Goal: Information Seeking & Learning: Check status

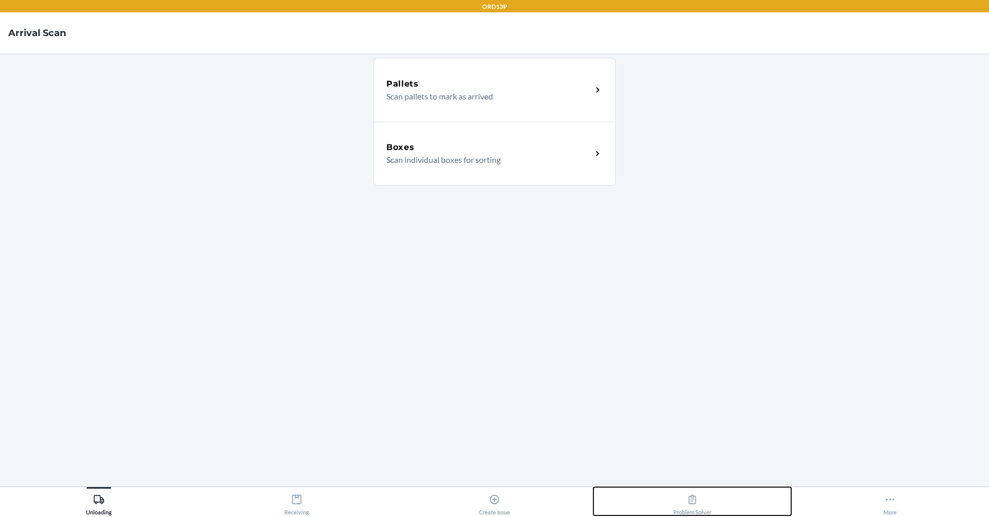
click at [728, 513] on button "Problem Solver" at bounding box center [692, 501] width 198 height 28
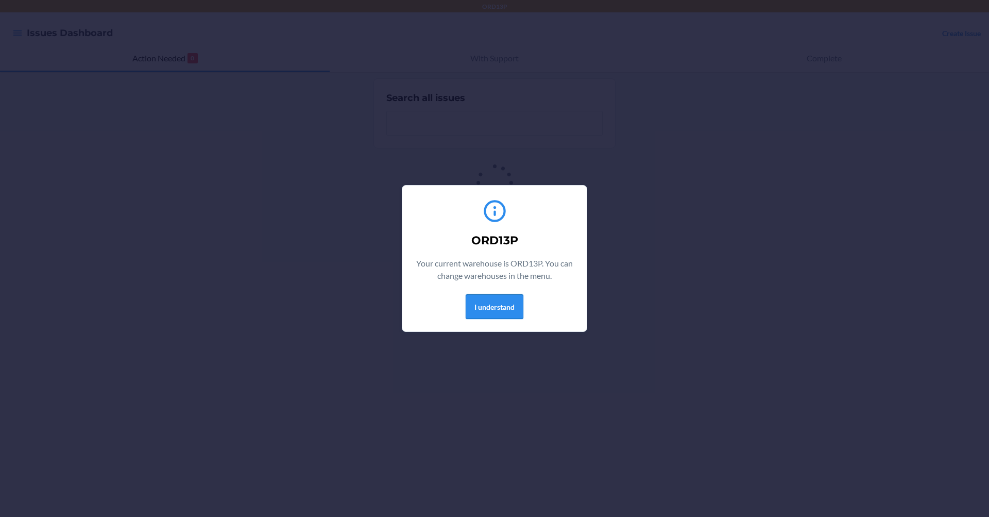
click at [497, 309] on button "I understand" at bounding box center [495, 306] width 58 height 25
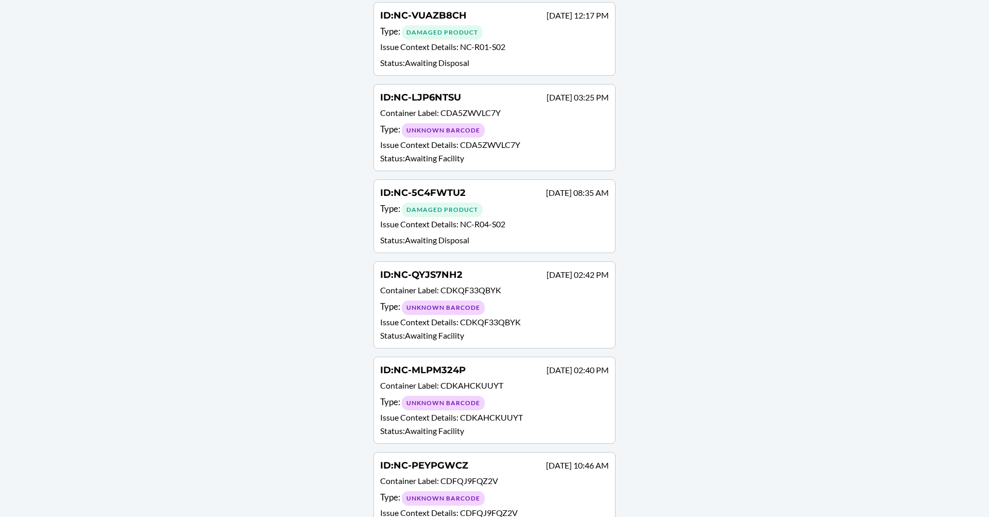
scroll to position [1031, 0]
click at [512, 201] on div "Type : Damaged Product" at bounding box center [494, 208] width 229 height 15
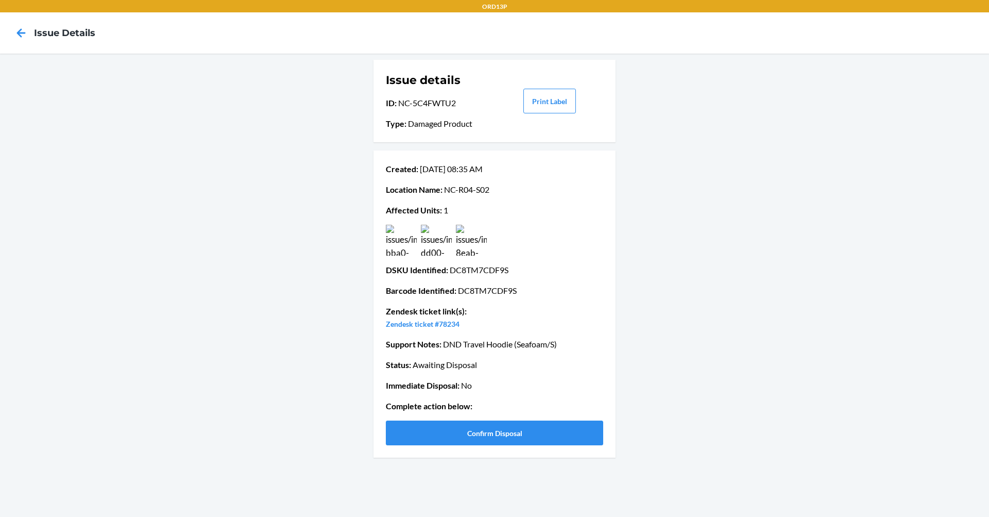
click at [7, 31] on nav "Issue details" at bounding box center [494, 32] width 989 height 41
click at [20, 31] on icon at bounding box center [21, 32] width 9 height 9
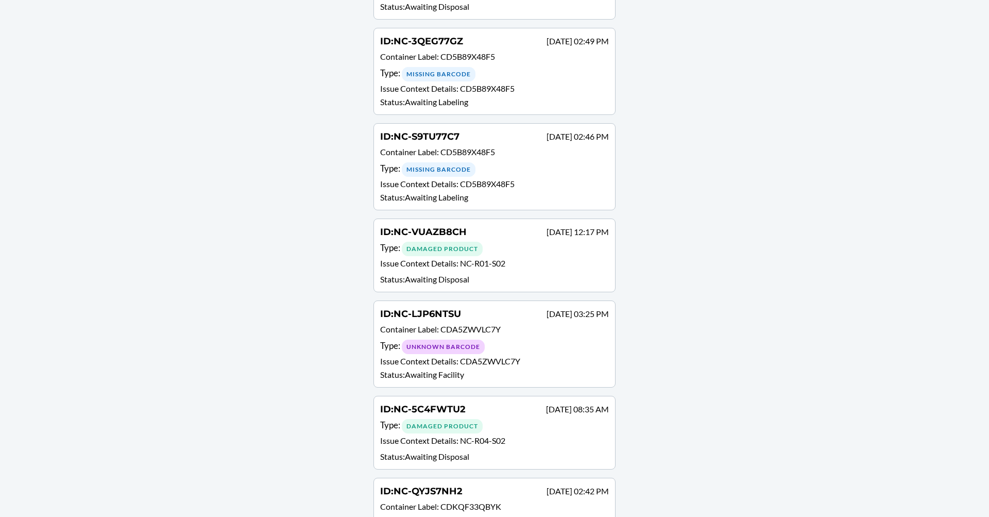
scroll to position [774, 0]
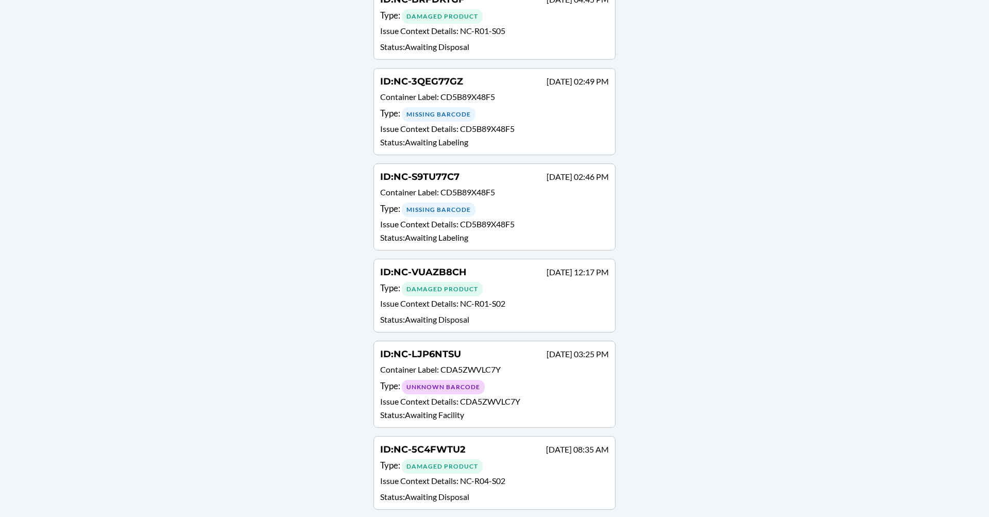
click at [456, 186] on p "Container Label : CD5B89X48F5" at bounding box center [494, 193] width 229 height 15
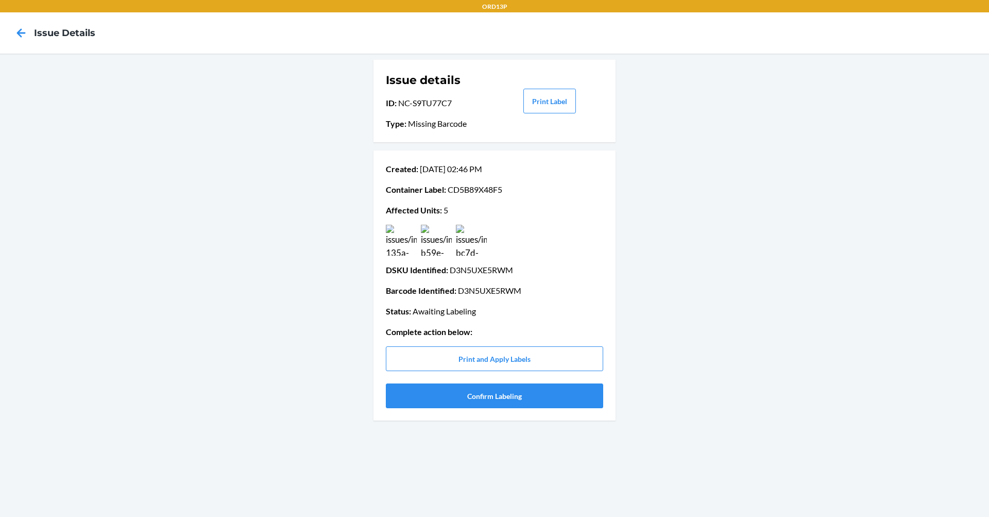
click at [403, 248] on img at bounding box center [401, 240] width 31 height 31
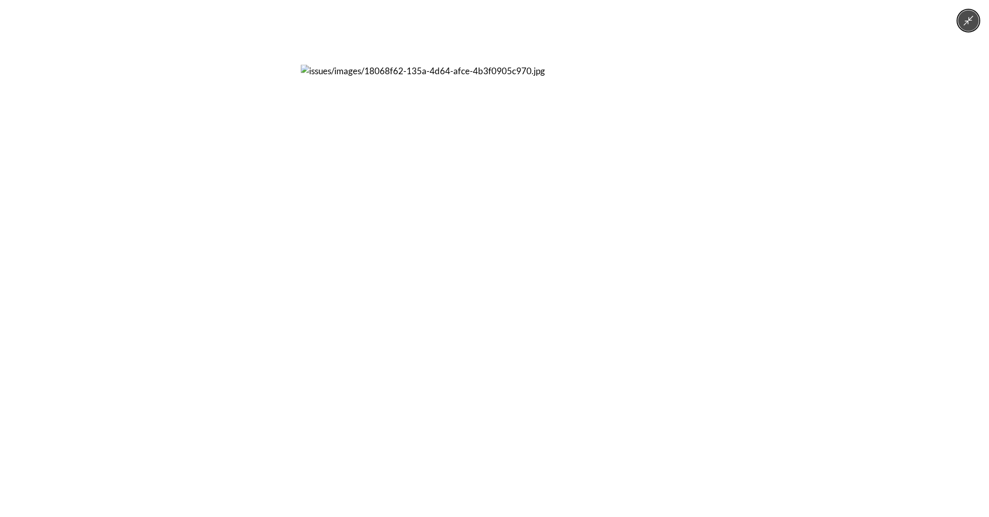
click at [835, 262] on div at bounding box center [494, 258] width 989 height 517
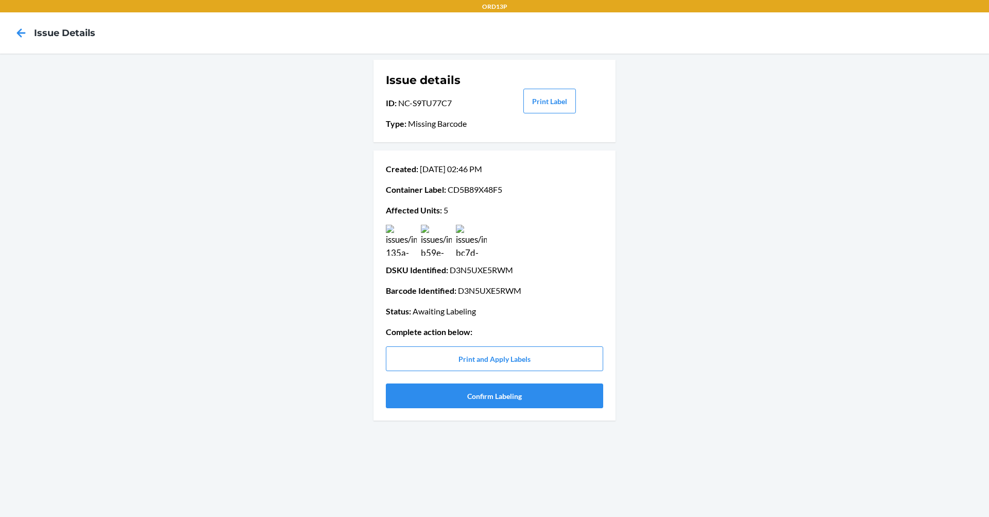
click at [433, 232] on img at bounding box center [436, 240] width 31 height 31
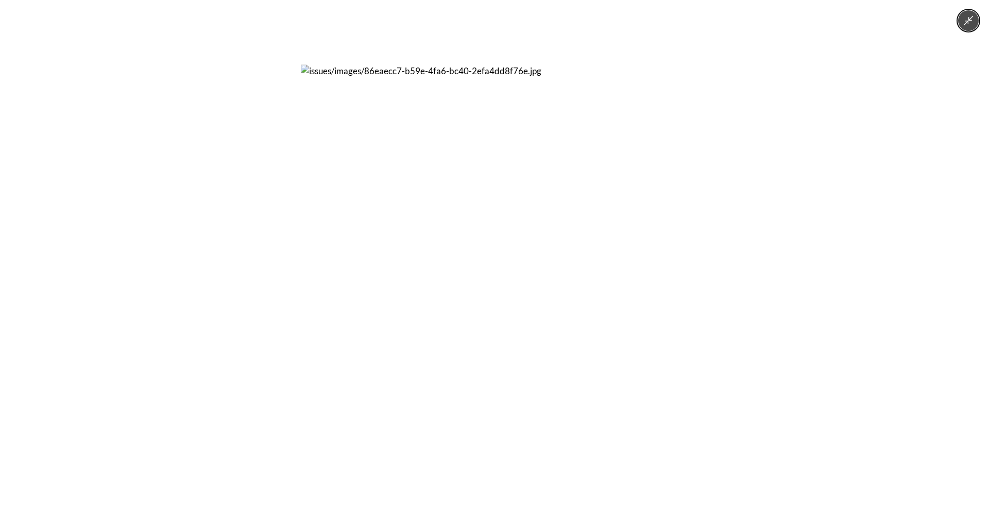
click at [839, 235] on div at bounding box center [494, 258] width 989 height 517
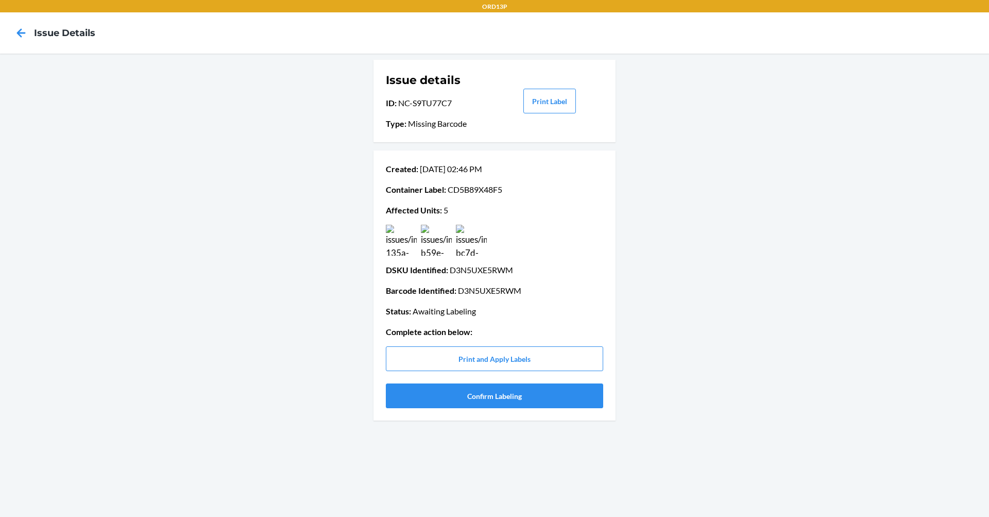
click at [460, 244] on img at bounding box center [471, 240] width 31 height 31
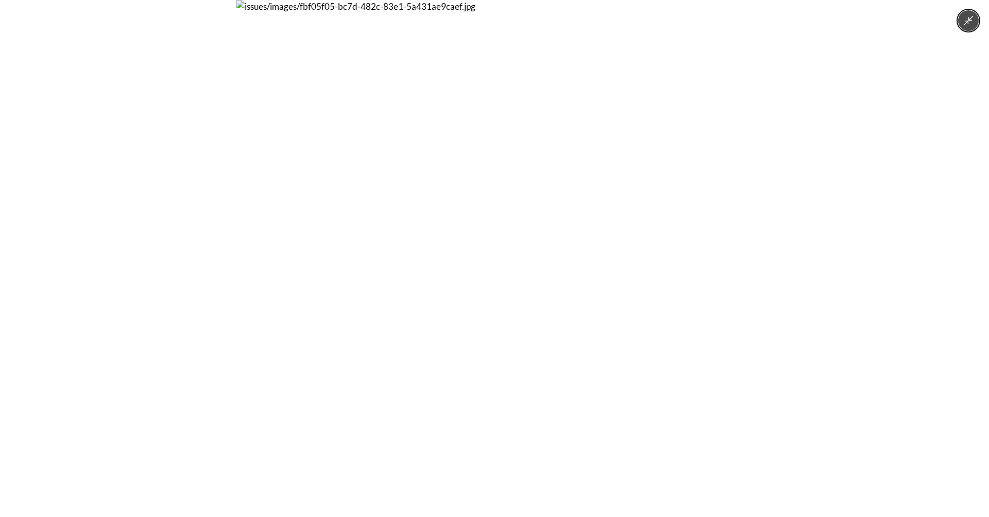
click at [869, 242] on div at bounding box center [494, 258] width 989 height 517
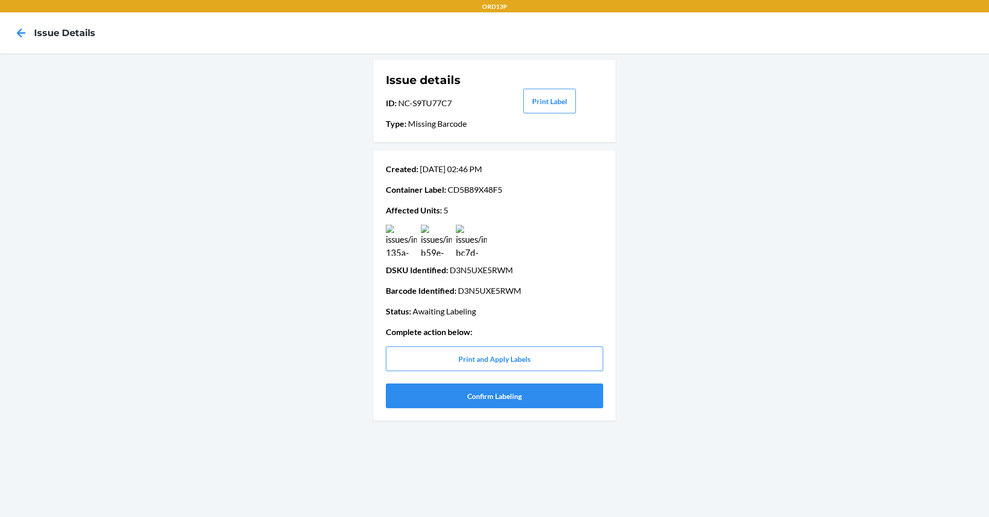
click at [393, 236] on img at bounding box center [401, 240] width 31 height 31
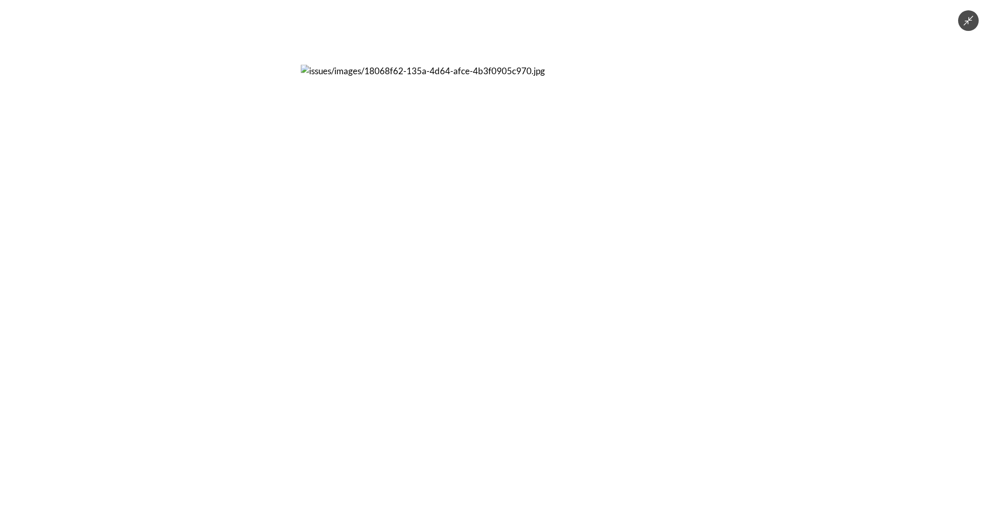
click at [862, 263] on div at bounding box center [494, 258] width 989 height 517
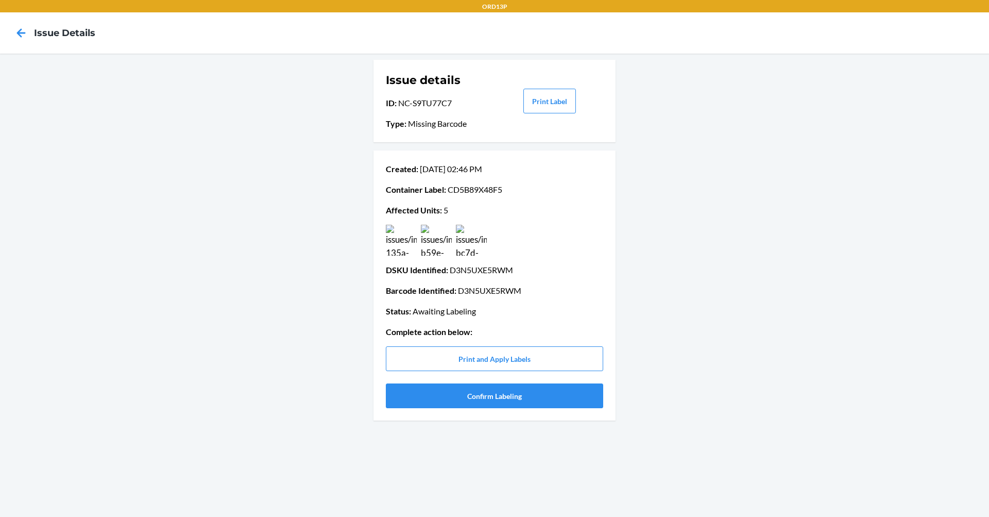
click at [440, 248] on img at bounding box center [436, 240] width 31 height 31
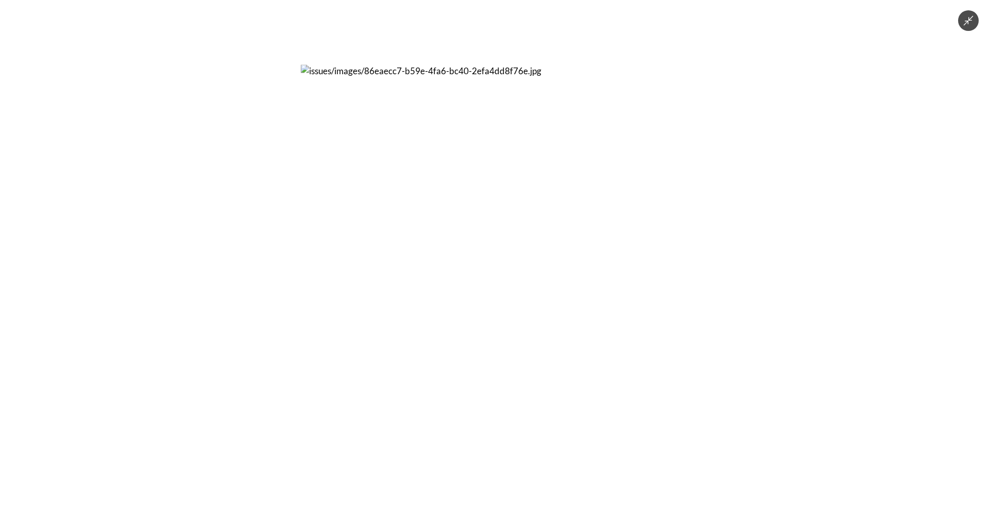
click at [736, 235] on div at bounding box center [494, 258] width 989 height 517
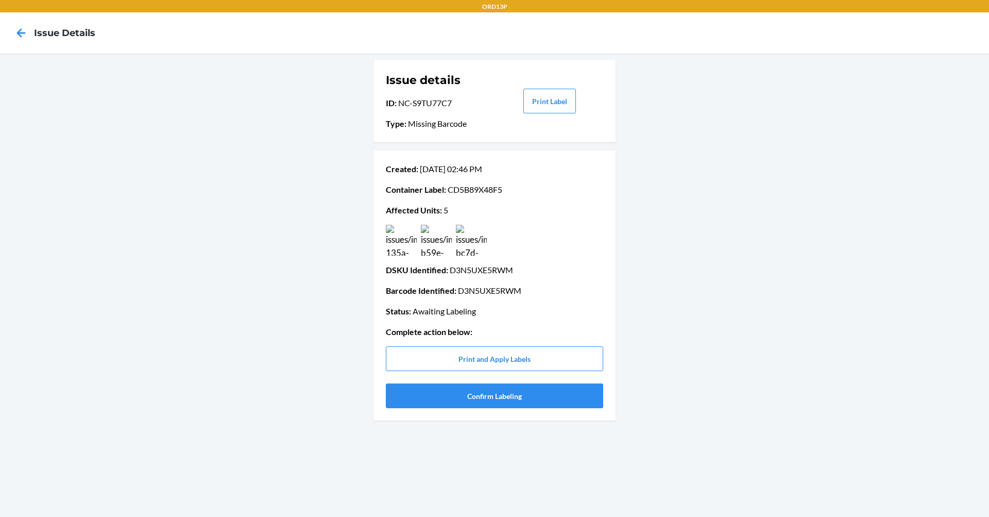
click at [471, 258] on div "Created : [DATE] 02:46 PM Container Label : CD5B89X48F5 Affected Units : 5 DSKU…" at bounding box center [494, 285] width 217 height 253
click at [474, 248] on img at bounding box center [471, 240] width 31 height 31
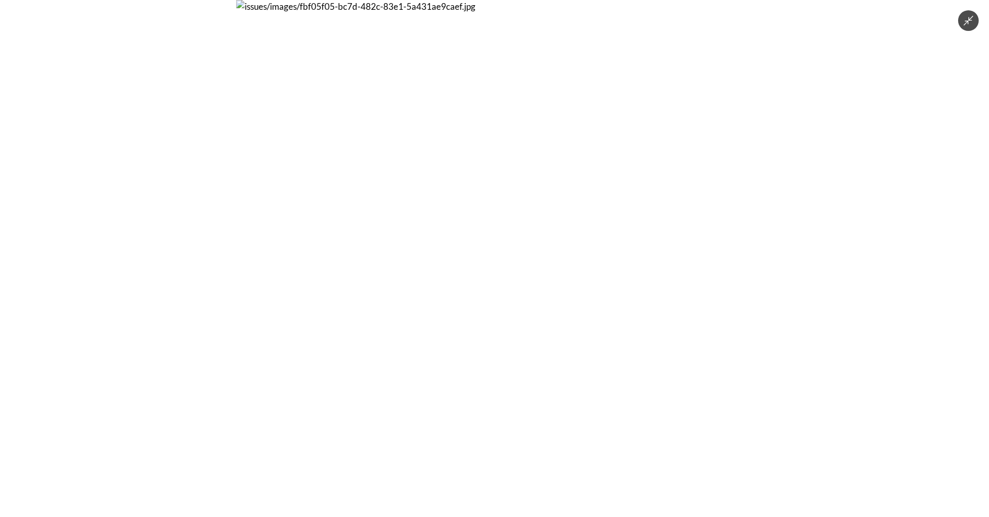
click at [893, 251] on div at bounding box center [494, 258] width 989 height 517
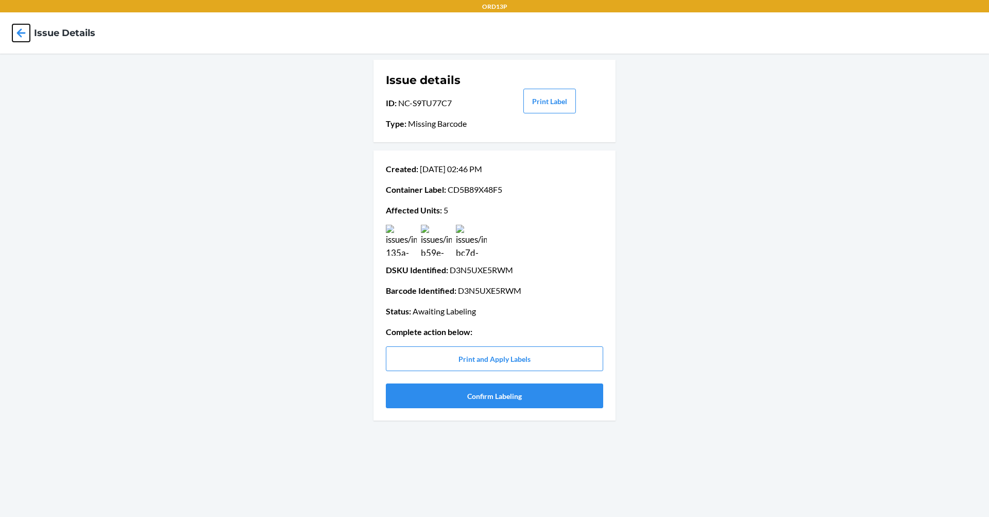
click at [22, 32] on icon at bounding box center [21, 33] width 18 height 18
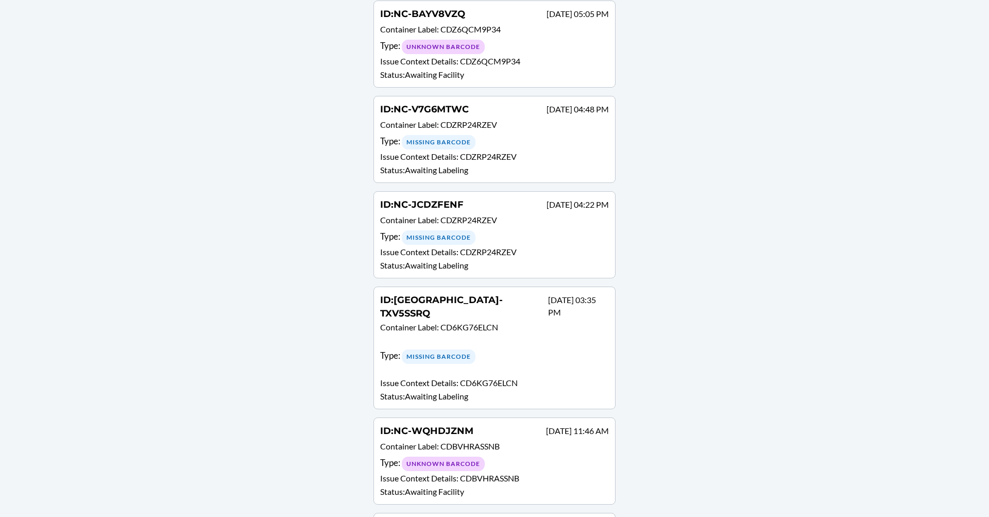
scroll to position [258, 0]
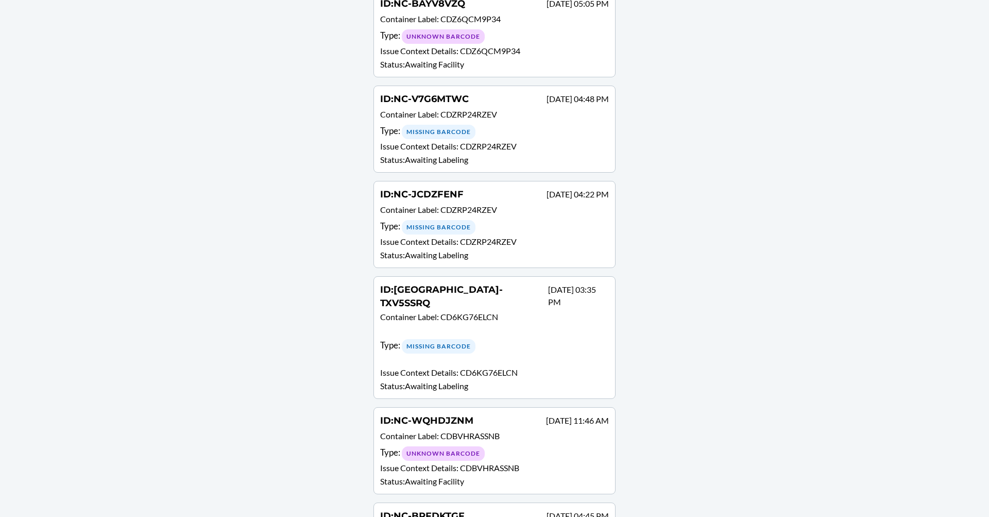
click at [427, 241] on p "Issue Context Details : CDZRP24RZEV" at bounding box center [494, 241] width 229 height 12
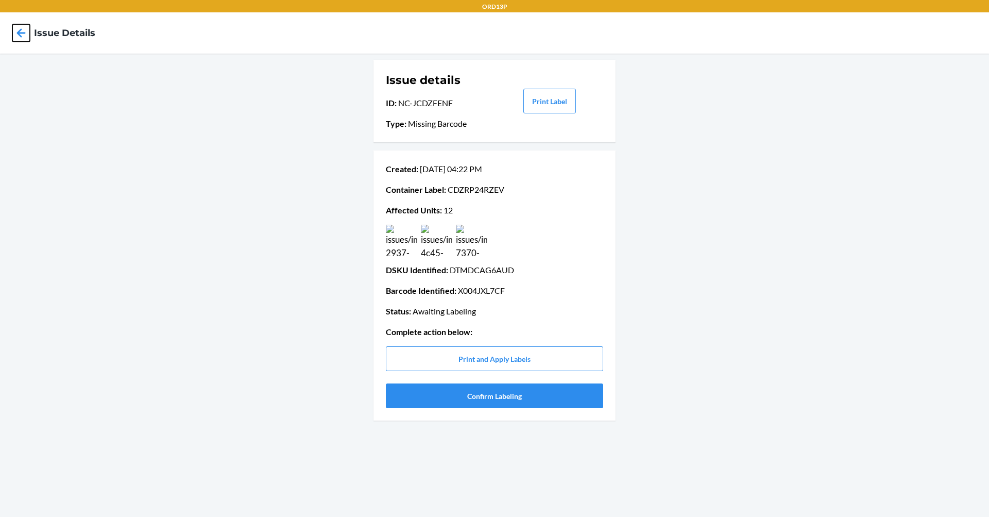
click at [23, 31] on icon at bounding box center [21, 33] width 18 height 18
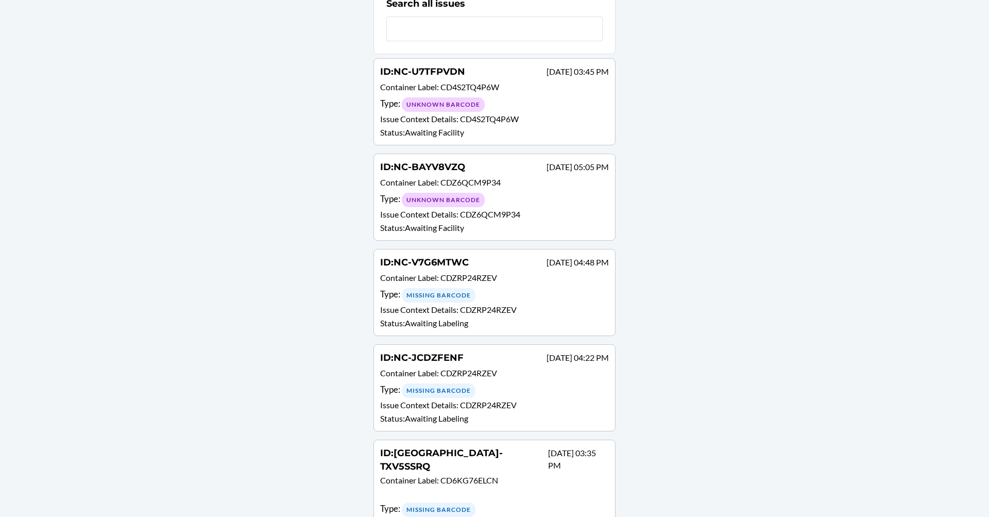
scroll to position [155, 0]
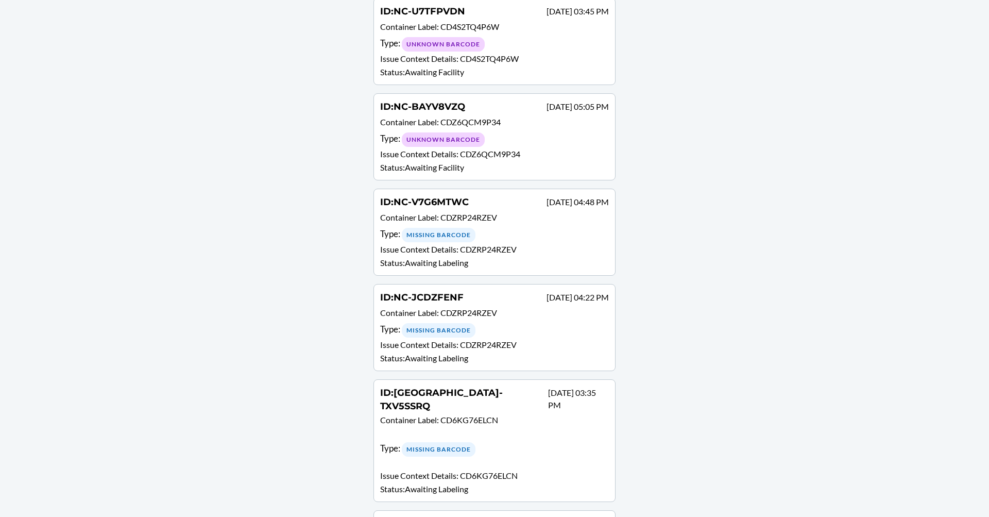
click at [520, 253] on p "Issue Context Details : CDZRP24RZEV" at bounding box center [494, 249] width 229 height 12
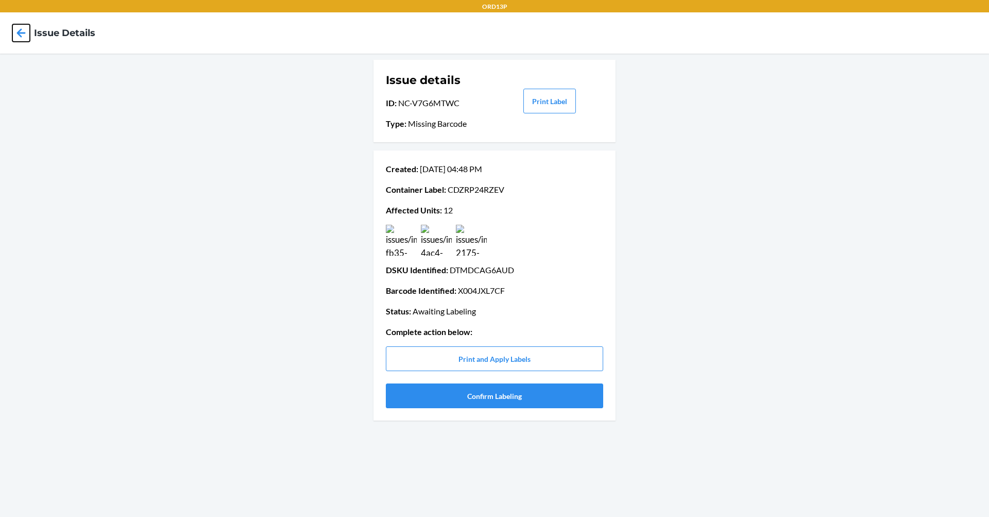
click at [26, 29] on icon at bounding box center [21, 33] width 18 height 18
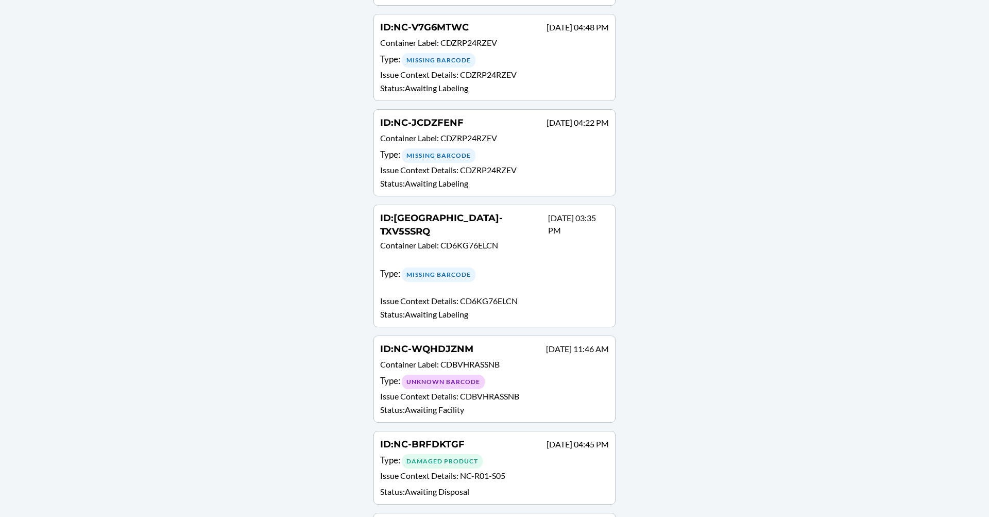
scroll to position [361, 0]
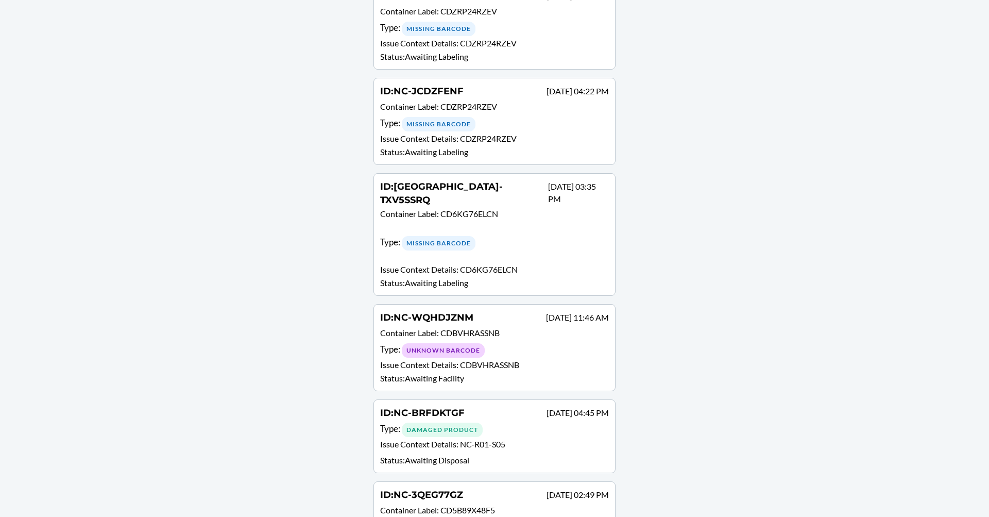
click at [511, 372] on p "Status : Awaiting Facility" at bounding box center [494, 378] width 229 height 12
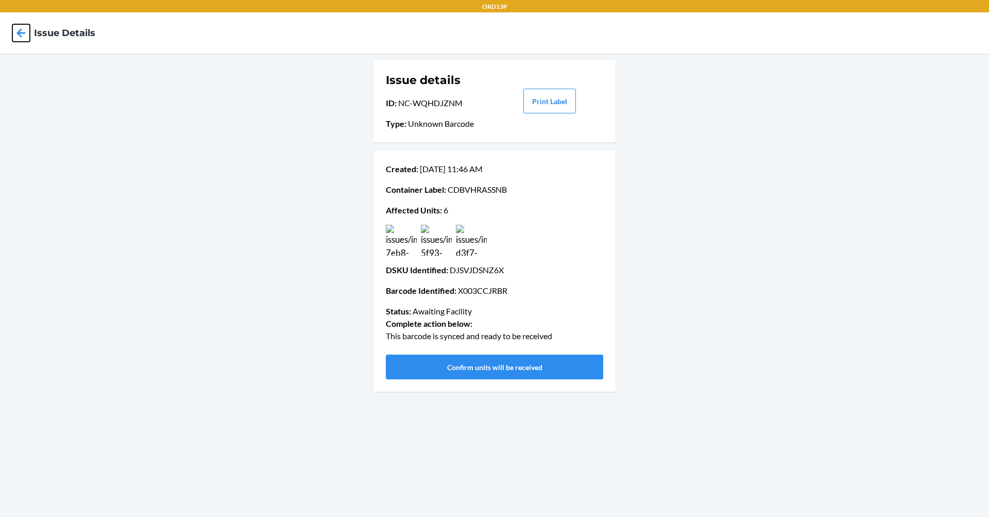
click at [21, 28] on icon at bounding box center [21, 33] width 18 height 18
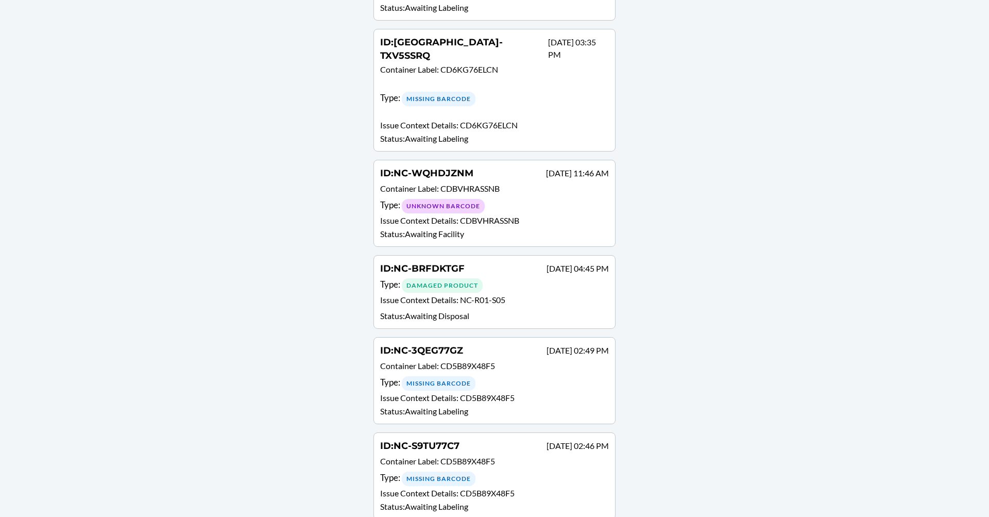
scroll to position [515, 0]
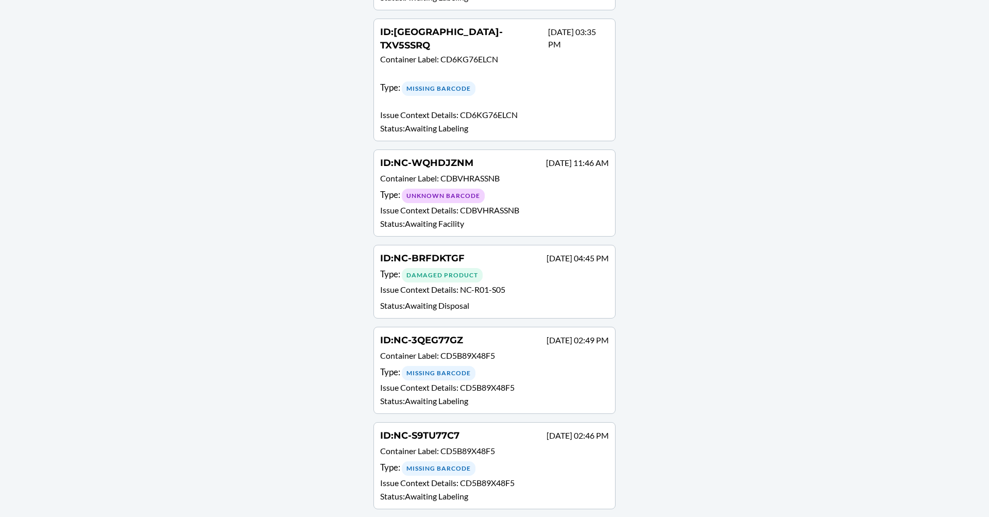
click at [488, 181] on div "ID : NC-WQHDJZNM [DATE] 11:46 AM Container Label : CDBVHRASSNB Type : Unknown B…" at bounding box center [494, 193] width 229 height 74
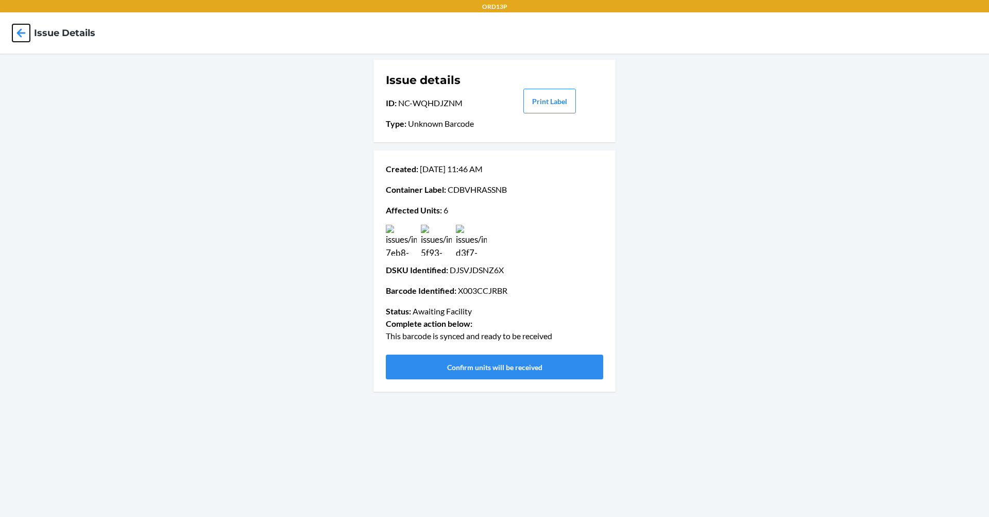
click at [24, 33] on icon at bounding box center [21, 32] width 9 height 9
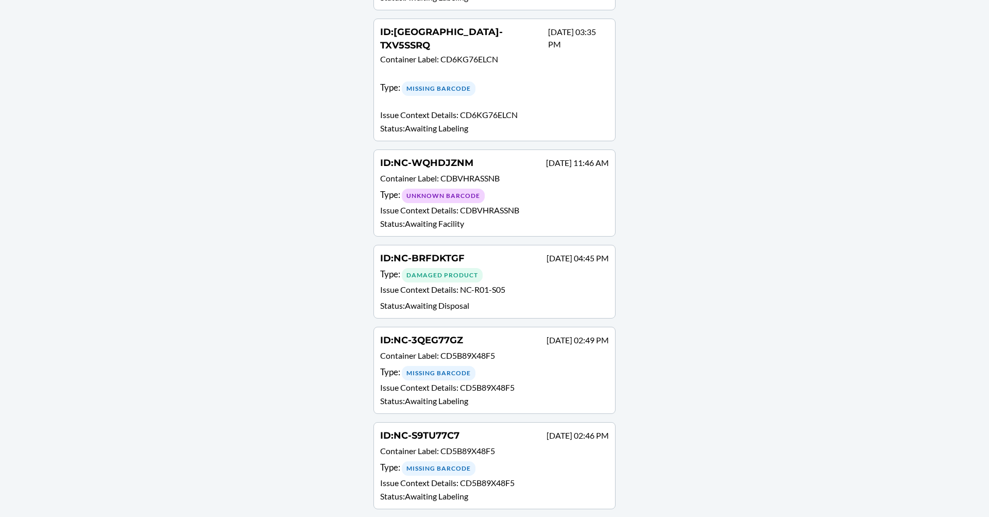
scroll to position [618, 0]
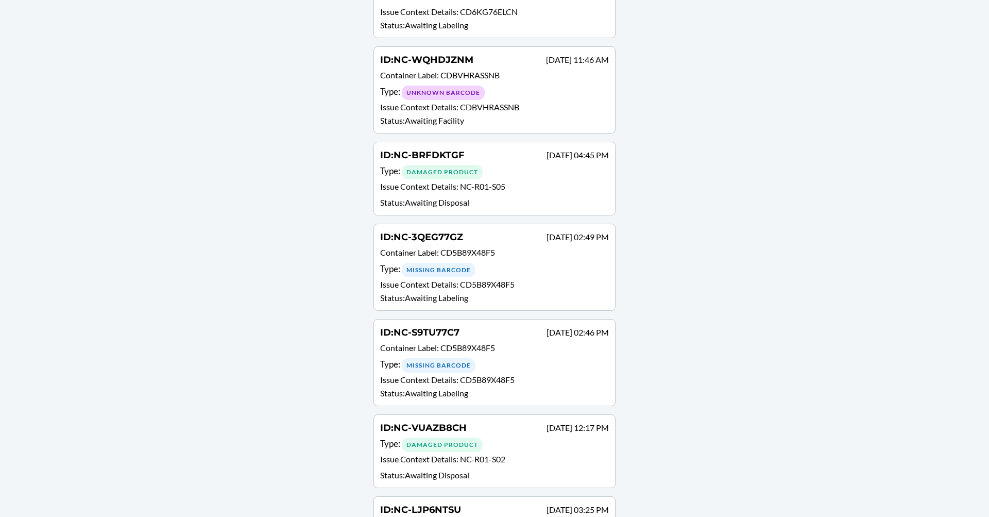
click at [502, 181] on span "NC-R01-S05" at bounding box center [482, 186] width 45 height 10
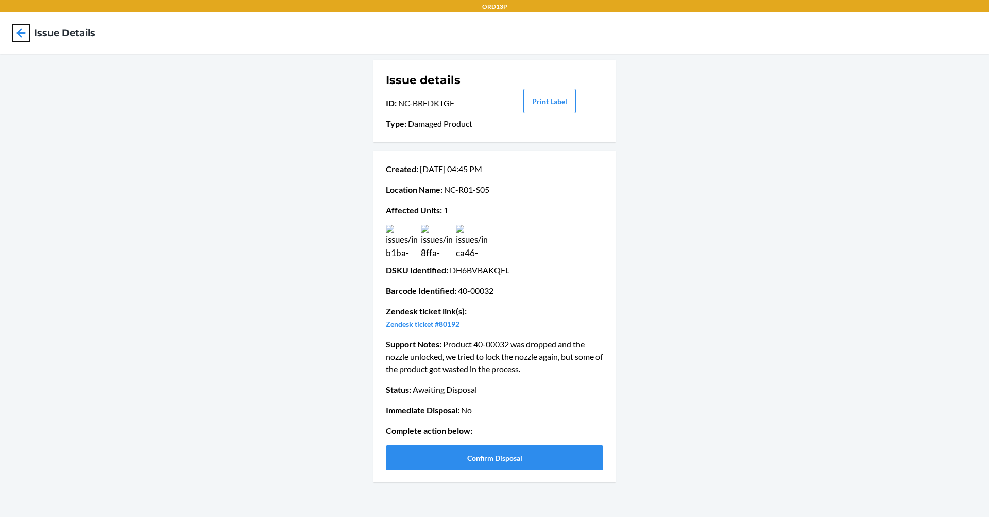
click at [24, 26] on icon at bounding box center [21, 33] width 18 height 18
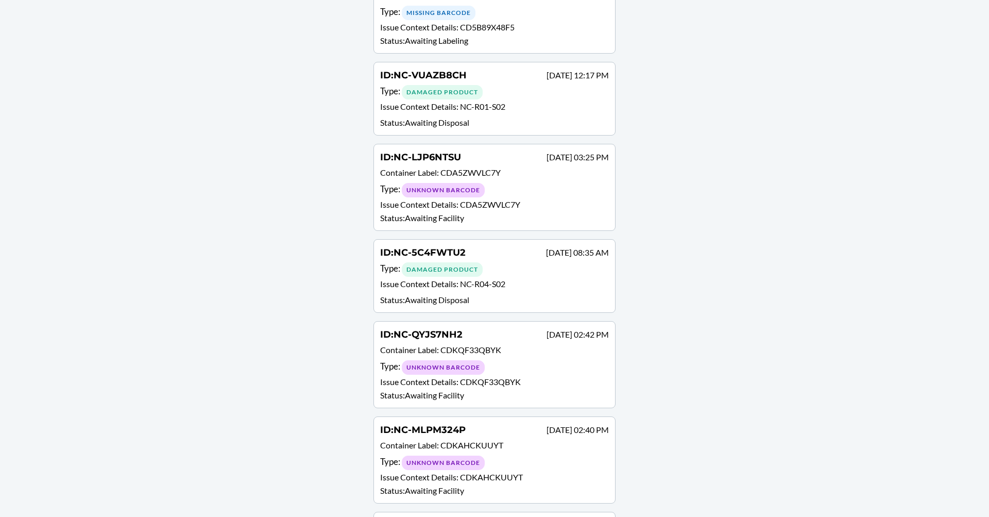
scroll to position [825, 0]
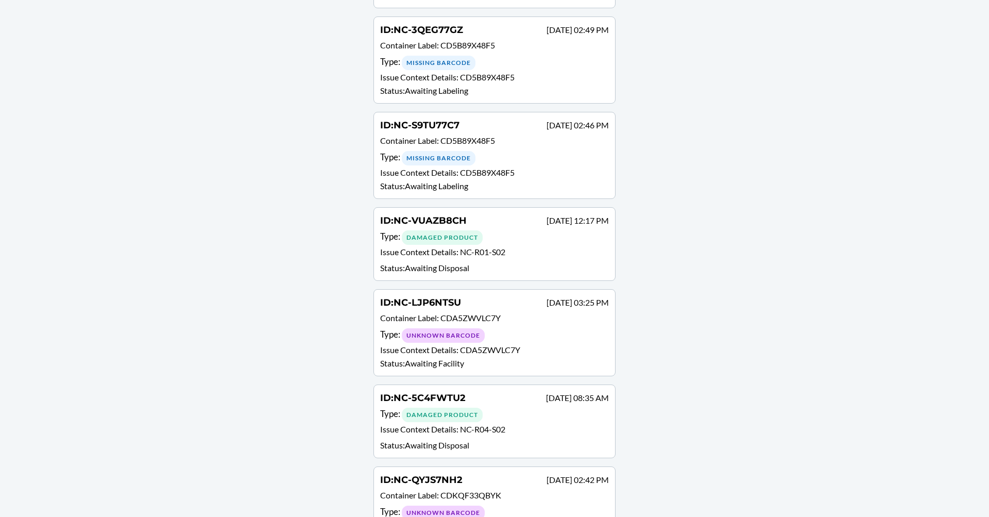
click at [531, 246] on p "Issue Context Details : NC-R01-S02" at bounding box center [494, 253] width 229 height 15
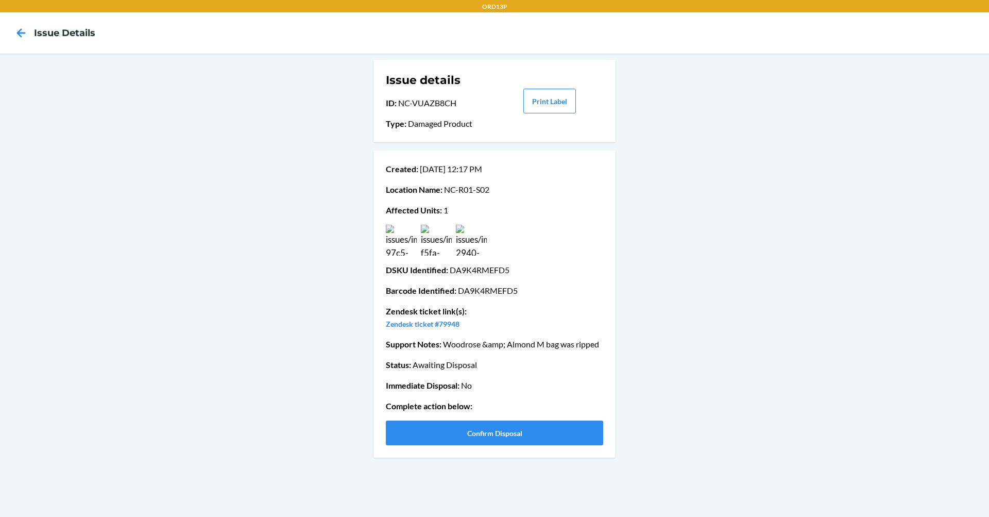
click at [37, 35] on h4 "Issue details" at bounding box center [64, 32] width 61 height 13
click at [27, 35] on icon at bounding box center [21, 33] width 18 height 18
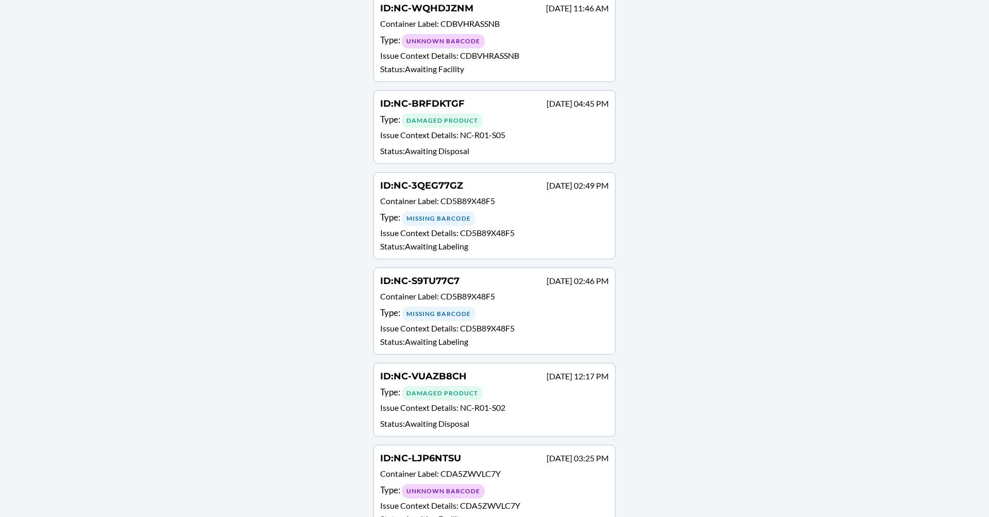
scroll to position [824, 0]
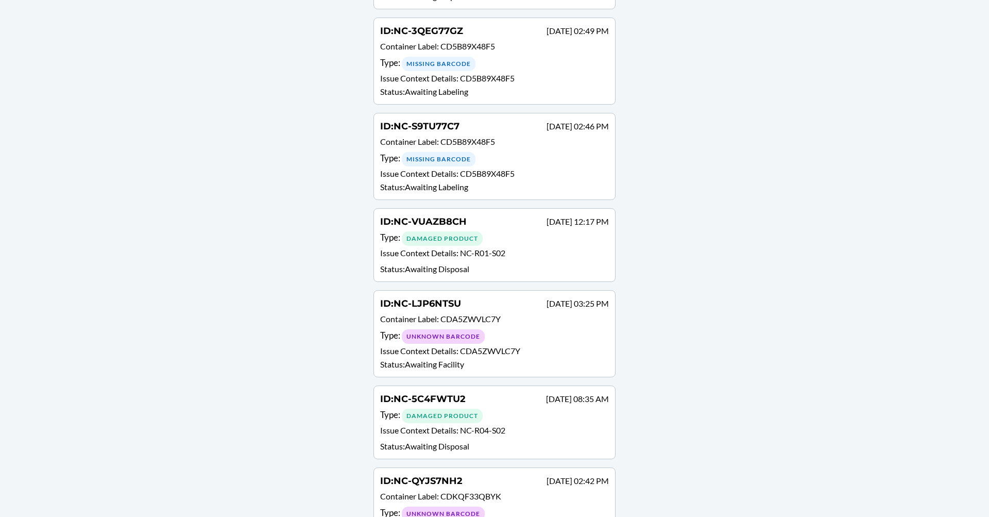
click at [552, 167] on p "Issue Context Details : CD5B89X48F5" at bounding box center [494, 173] width 229 height 12
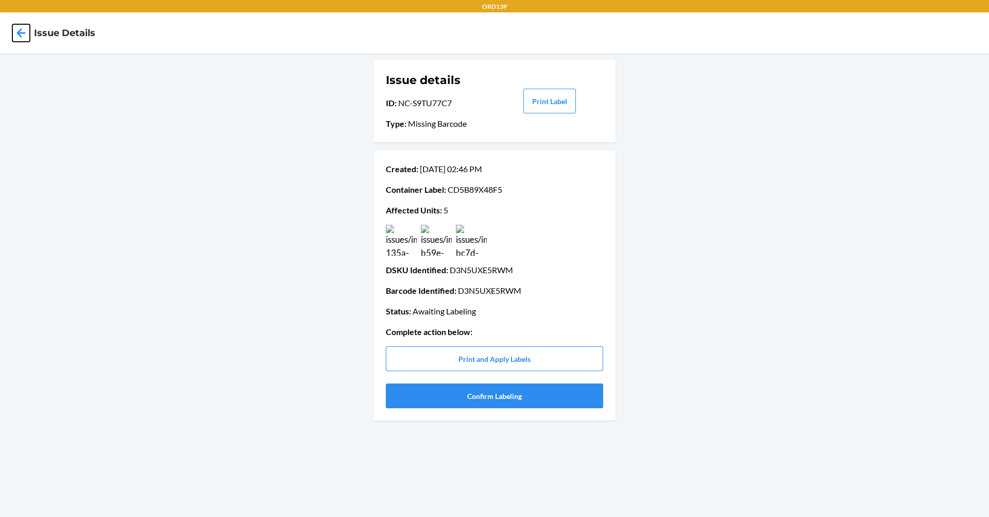
click at [19, 26] on icon at bounding box center [21, 33] width 18 height 18
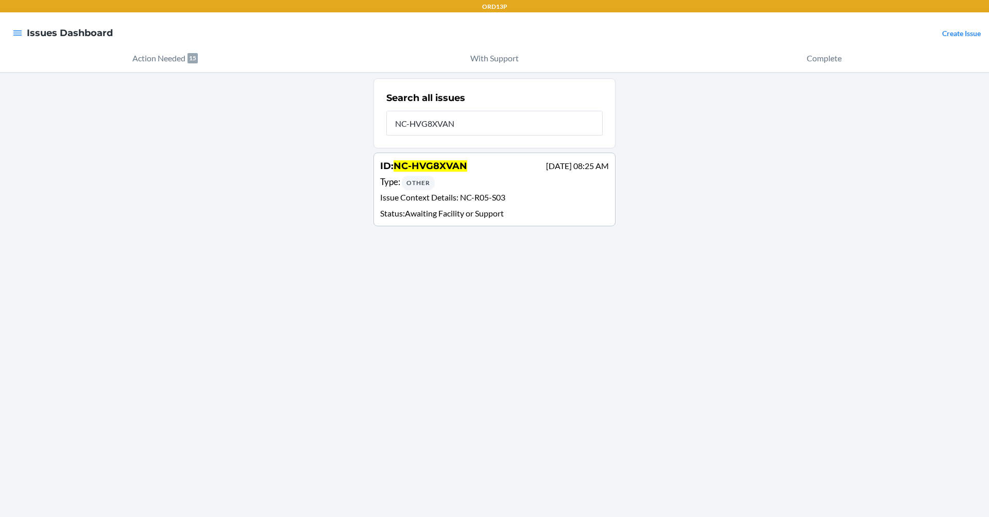
type input "NC-HVG8XVAN"
click at [477, 191] on p "Issue Context Details : NC-R05-S03" at bounding box center [494, 198] width 229 height 15
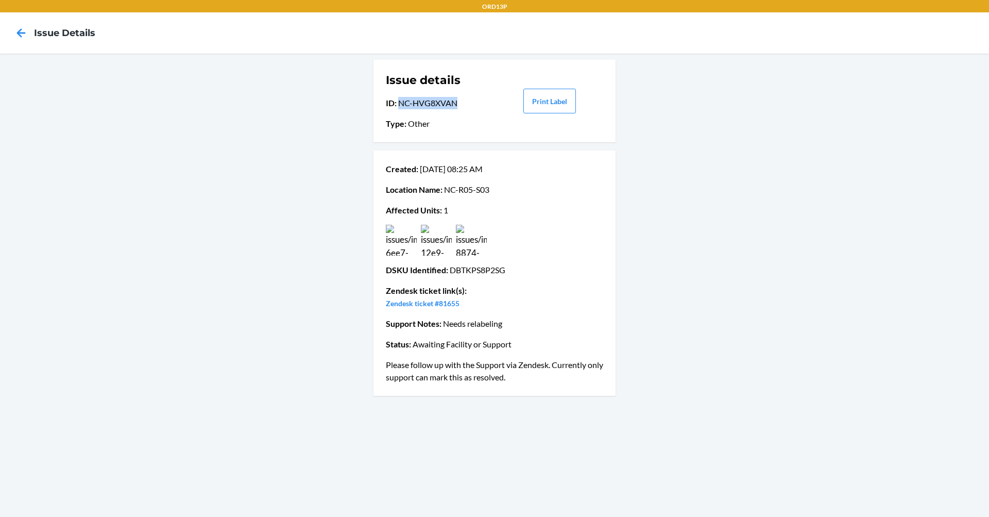
drag, startPoint x: 456, startPoint y: 102, endPoint x: 398, endPoint y: 105, distance: 58.3
click at [398, 105] on p "ID : NC-HVG8XVAN" at bounding box center [440, 103] width 108 height 12
copy p "NC-HVG8XVAN"
click at [436, 304] on link "Zendesk ticket #81655" at bounding box center [423, 303] width 74 height 9
